Goal: Task Accomplishment & Management: Use online tool/utility

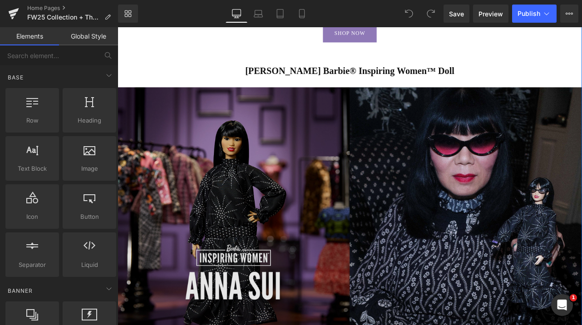
click at [377, 160] on img at bounding box center [393, 270] width 550 height 343
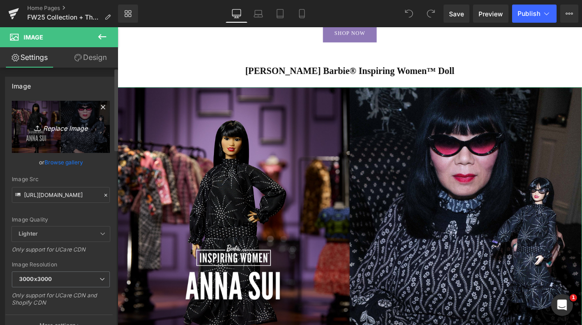
click at [80, 127] on icon "Replace Image" at bounding box center [61, 126] width 73 height 11
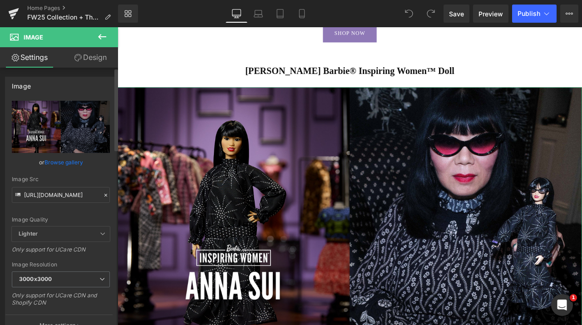
click at [103, 196] on icon at bounding box center [106, 195] width 6 height 6
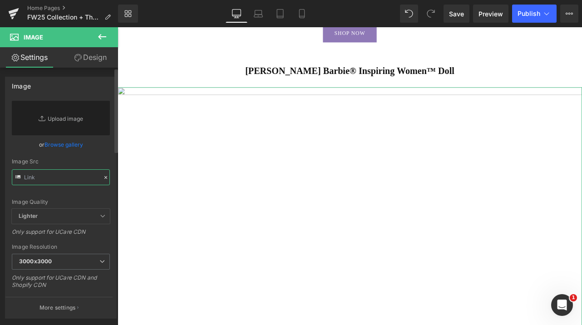
click at [59, 178] on input "text" at bounding box center [61, 177] width 98 height 16
paste input "[URL][DOMAIN_NAME]"
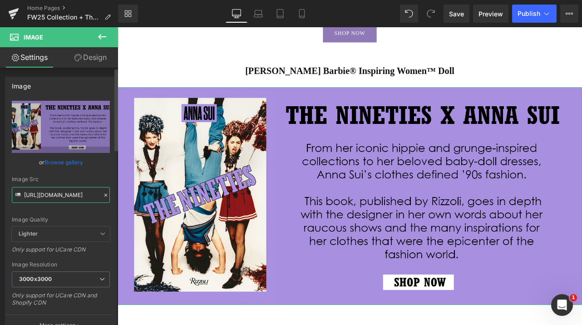
type input "[URL][DOMAIN_NAME]"
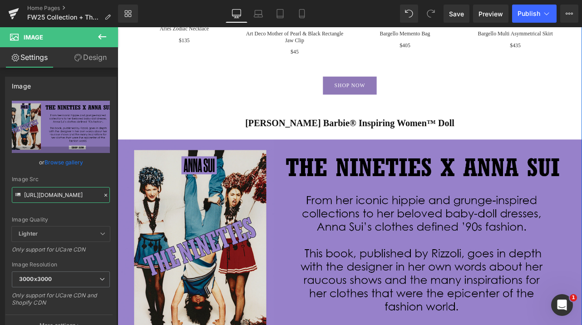
scroll to position [936, 0]
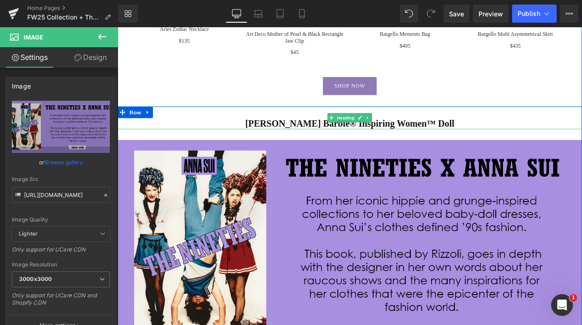
click at [326, 135] on div "[PERSON_NAME] Barbie® Inspiring Women™ Doll" at bounding box center [393, 134] width 550 height 27
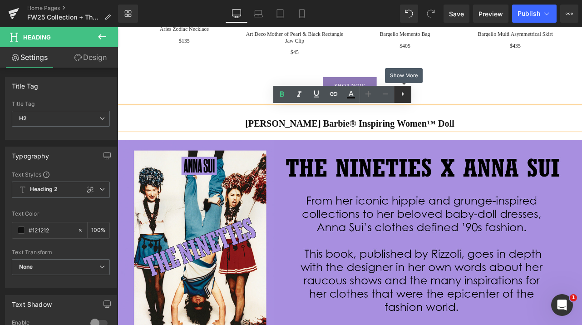
scroll to position [0, 0]
click at [405, 93] on icon at bounding box center [403, 94] width 11 height 11
click at [458, 144] on h2 "[PERSON_NAME] Barbie® Inspiring Women™ Doll" at bounding box center [393, 141] width 550 height 13
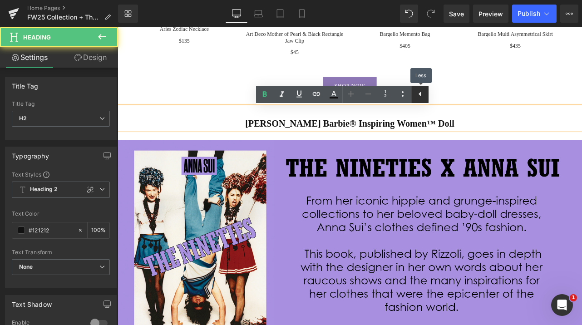
click at [423, 93] on icon at bounding box center [420, 94] width 11 height 11
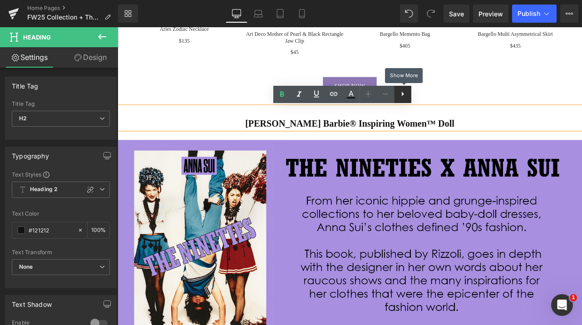
click at [402, 90] on icon at bounding box center [403, 94] width 11 height 11
click at [406, 99] on icon at bounding box center [403, 94] width 11 height 11
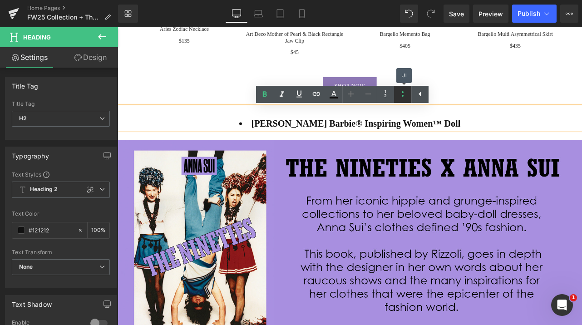
click at [406, 99] on icon at bounding box center [403, 94] width 11 height 11
click at [420, 95] on icon at bounding box center [420, 94] width 2 height 5
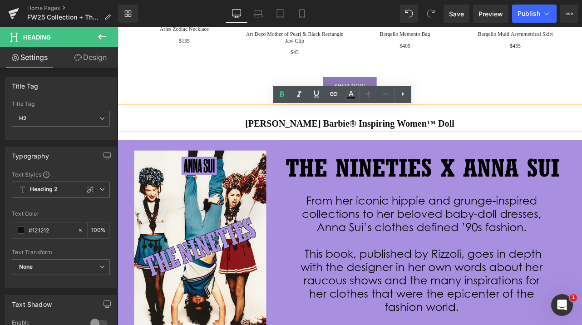
scroll to position [0, 0]
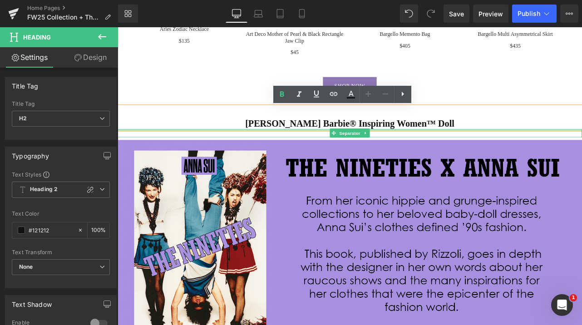
click at [223, 150] on div at bounding box center [393, 149] width 550 height 2
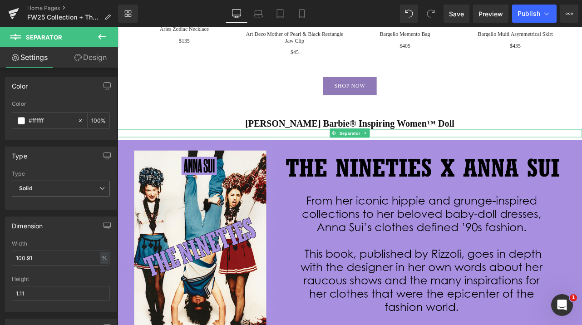
scroll to position [0, 482]
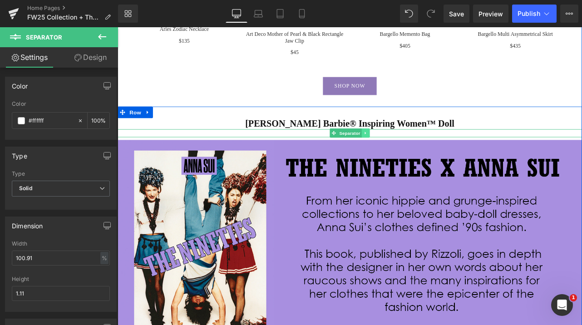
click at [411, 152] on icon at bounding box center [411, 152] width 5 height 5
click at [415, 153] on icon at bounding box center [415, 152] width 5 height 5
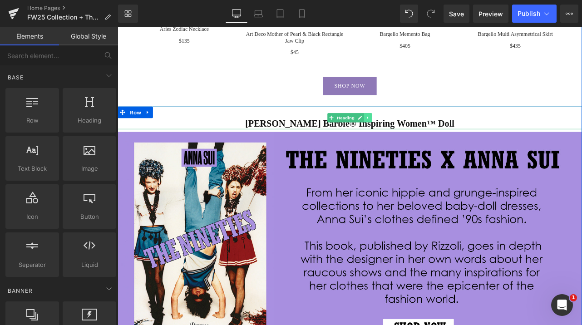
click at [412, 135] on icon at bounding box center [414, 134] width 5 height 5
click at [417, 136] on icon at bounding box center [419, 134] width 5 height 5
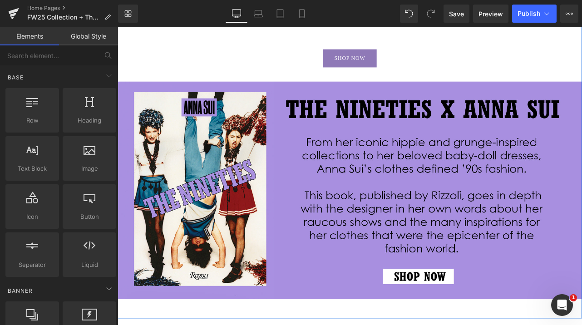
scroll to position [0, 482]
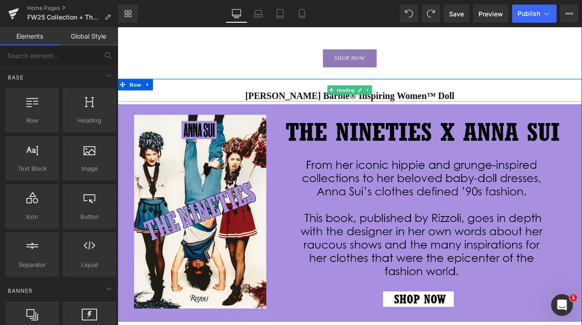
click at [308, 107] on span "[PERSON_NAME] Barbie® Inspiring Women™ Doll" at bounding box center [393, 109] width 248 height 12
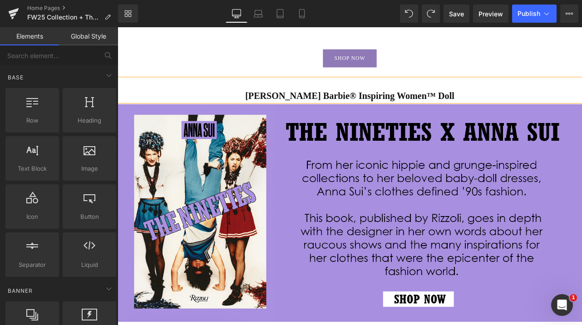
click at [308, 107] on span "[PERSON_NAME] Barbie® Inspiring Women™ Doll" at bounding box center [393, 109] width 248 height 12
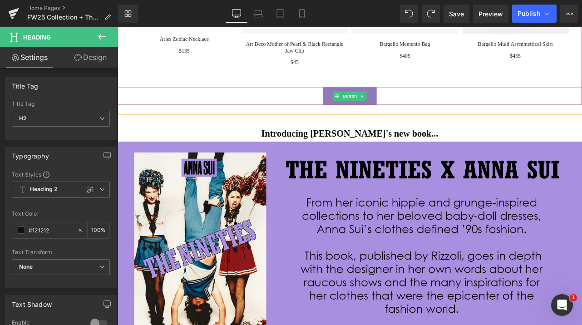
scroll to position [0, 0]
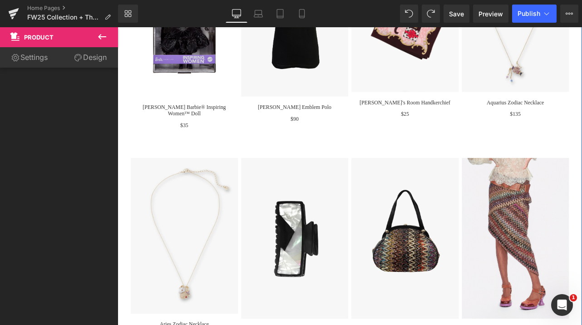
scroll to position [0, 482]
click at [48, 60] on link "Settings" at bounding box center [29, 57] width 59 height 20
click at [86, 60] on link "Design" at bounding box center [90, 57] width 59 height 20
click at [89, 58] on link "Design" at bounding box center [90, 57] width 59 height 20
click at [80, 60] on icon at bounding box center [78, 57] width 7 height 7
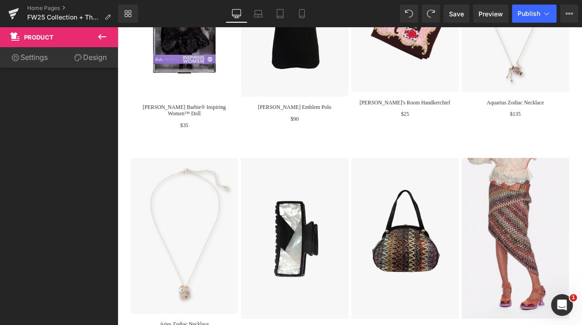
click at [80, 60] on icon at bounding box center [78, 57] width 7 height 7
click at [34, 60] on link "Settings" at bounding box center [29, 57] width 59 height 20
click at [105, 40] on icon at bounding box center [102, 36] width 11 height 11
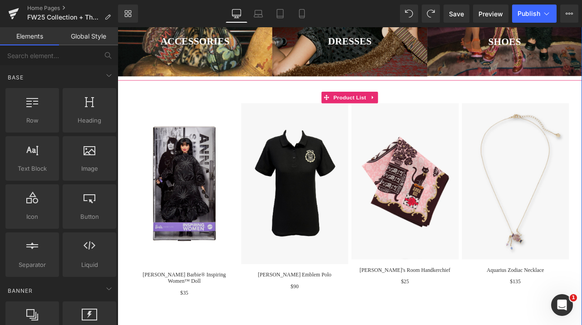
scroll to position [388, 0]
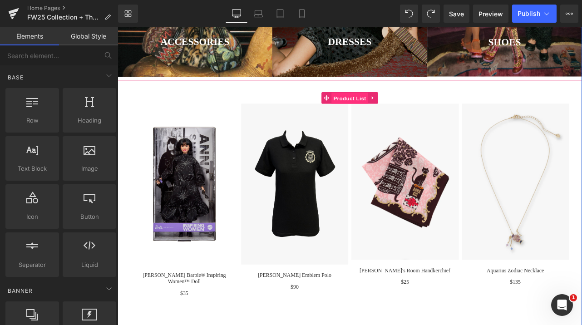
click at [393, 110] on span "Product List" at bounding box center [392, 111] width 43 height 14
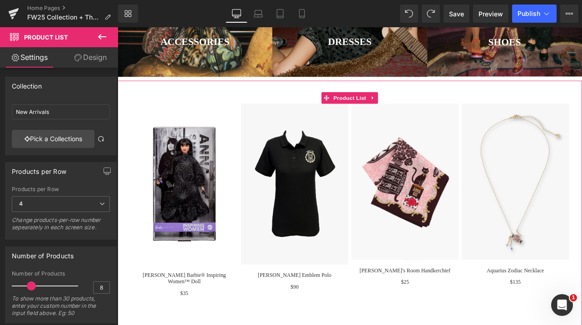
click at [88, 58] on link "Design" at bounding box center [90, 57] width 59 height 20
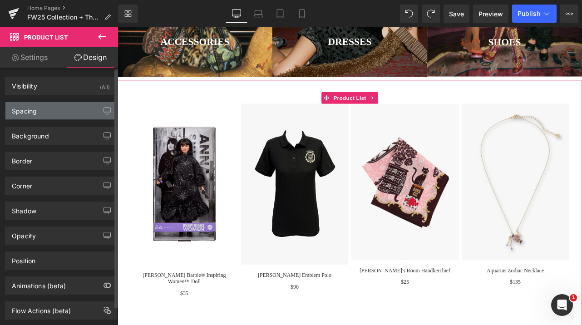
scroll to position [0, 0]
click at [62, 108] on div "Spacing" at bounding box center [60, 110] width 111 height 17
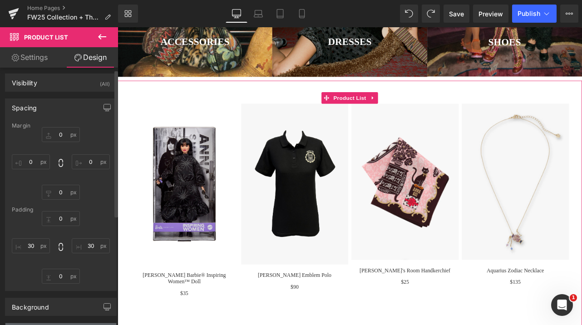
scroll to position [2, 0]
click at [61, 107] on div "Spacing" at bounding box center [60, 108] width 111 height 17
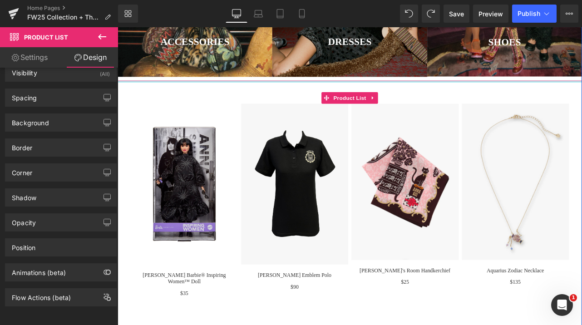
scroll to position [0, 482]
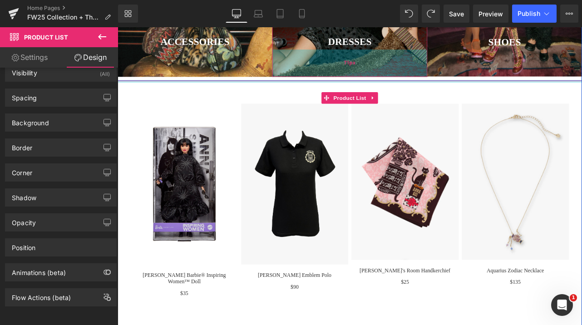
drag, startPoint x: 353, startPoint y: 91, endPoint x: 344, endPoint y: 64, distance: 28.7
click at [344, 64] on div "Hero Banner ACCESSORIES Heading Hero Banner DRESSES Heading Hero Banner 71px SH…" at bounding box center [393, 200] width 550 height 909
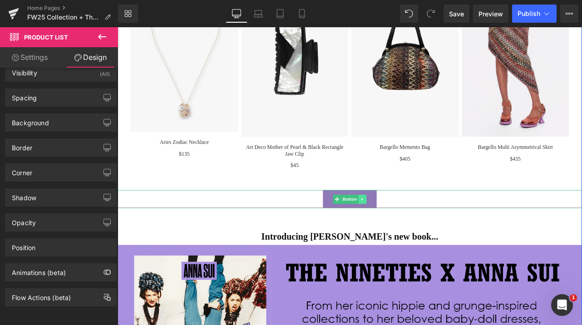
scroll to position [0, 0]
click at [410, 230] on link at bounding box center [408, 230] width 10 height 11
click at [413, 232] on icon at bounding box center [412, 230] width 5 height 5
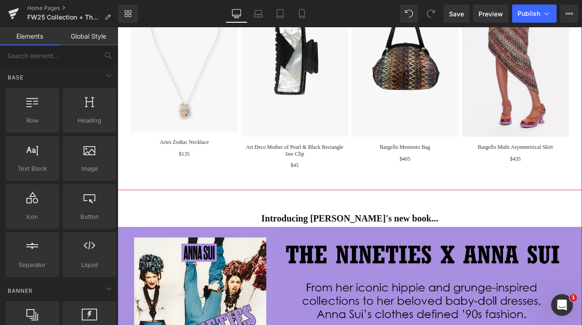
scroll to position [0, 482]
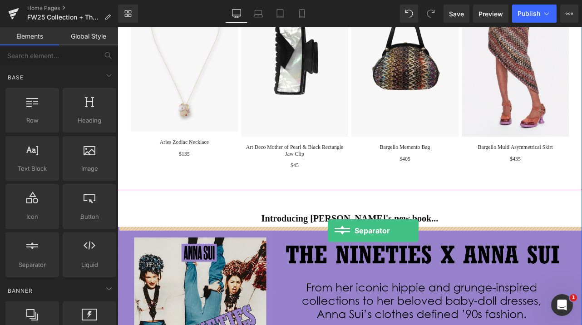
drag, startPoint x: 151, startPoint y: 283, endPoint x: 367, endPoint y: 268, distance: 215.9
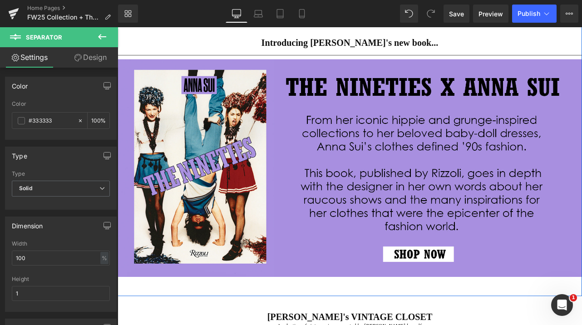
scroll to position [1014, 0]
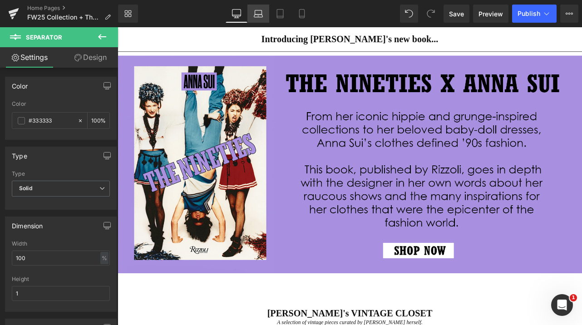
click at [261, 15] on icon at bounding box center [258, 13] width 9 height 9
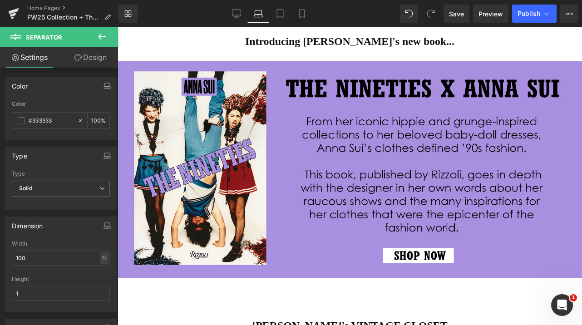
scroll to position [926, 0]
click at [279, 19] on link "Tablet" at bounding box center [280, 14] width 22 height 18
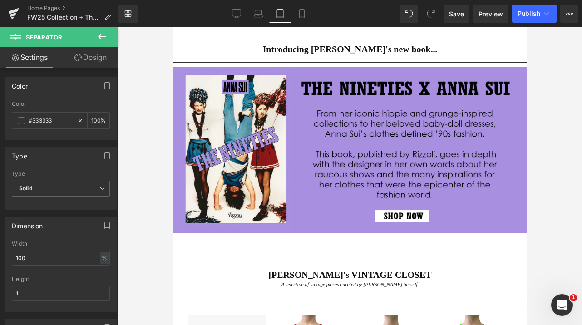
scroll to position [0, 0]
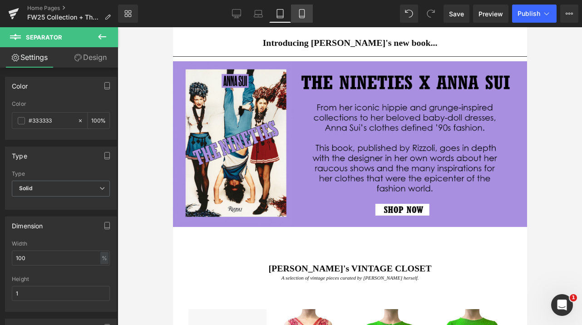
click at [301, 16] on icon at bounding box center [301, 16] width 5 height 0
type input "100"
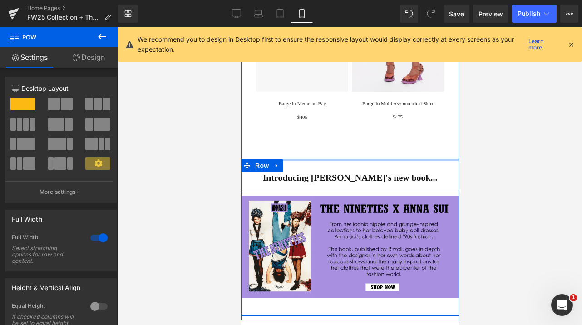
scroll to position [0, 166]
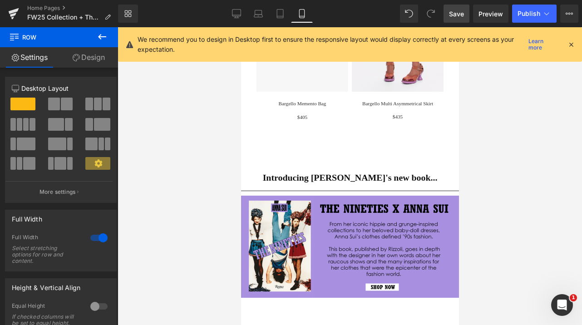
click at [458, 17] on span "Save" at bounding box center [456, 14] width 15 height 10
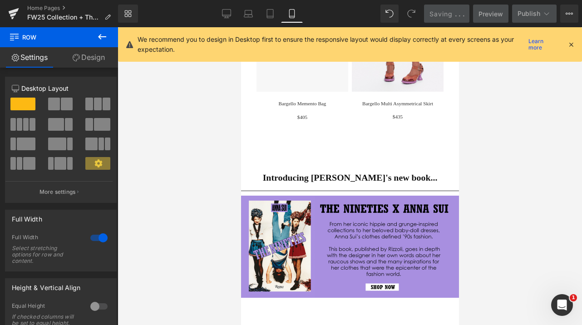
scroll to position [0, 0]
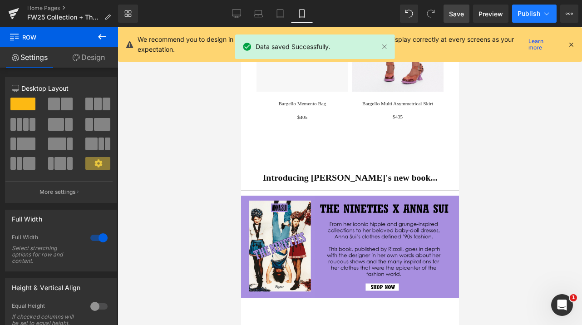
click at [530, 16] on span "Publish" at bounding box center [529, 13] width 23 height 7
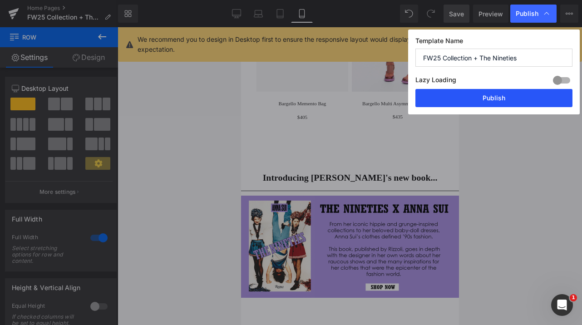
scroll to position [0, 166]
click at [496, 97] on button "Publish" at bounding box center [494, 98] width 157 height 18
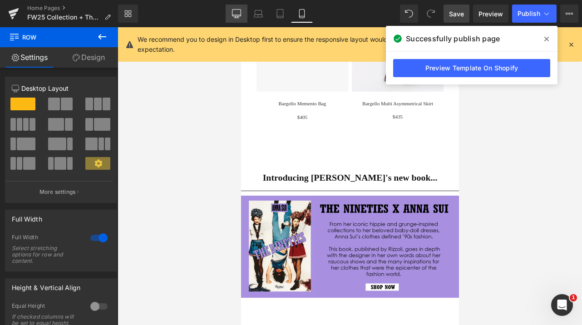
click at [232, 14] on link "Desktop" at bounding box center [237, 14] width 22 height 18
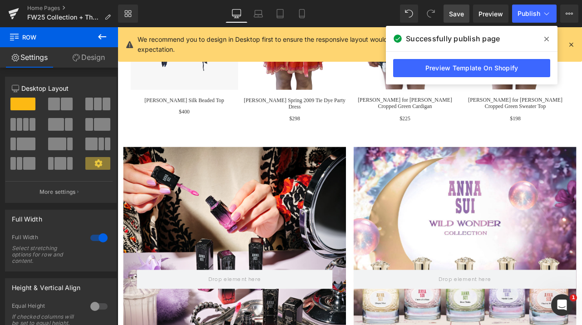
scroll to position [0, 482]
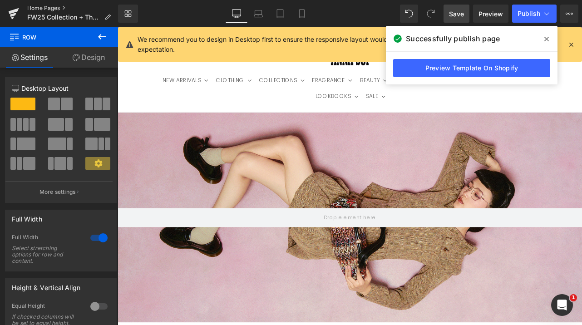
click at [49, 7] on link "Home Pages" at bounding box center [72, 8] width 91 height 7
